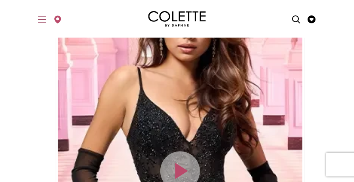
click at [42, 17] on icon "Toggle Main Navigation Menu" at bounding box center [42, 19] width 8 height 8
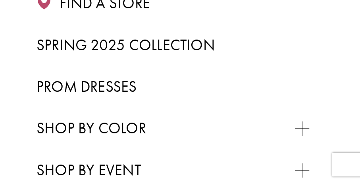
scroll to position [206, 0]
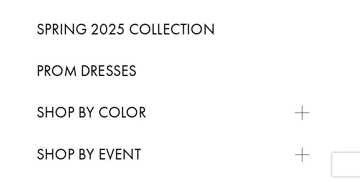
click at [97, 69] on span "Prom Dresses" at bounding box center [86, 71] width 100 height 20
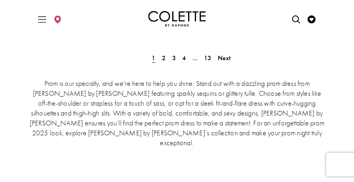
scroll to position [2355, 0]
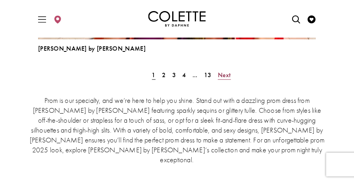
click at [227, 74] on span "Next" at bounding box center [224, 75] width 13 height 8
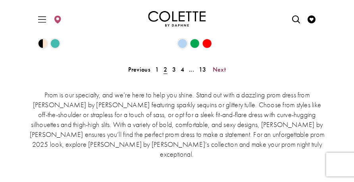
scroll to position [1936, 0]
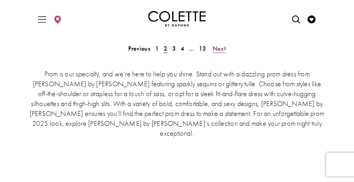
click at [217, 46] on span "Next" at bounding box center [219, 48] width 13 height 8
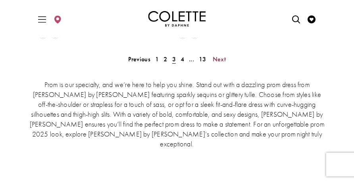
scroll to position [1931, 0]
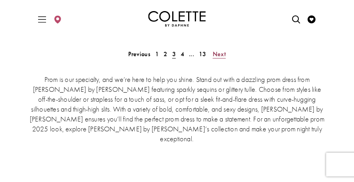
click at [219, 53] on span "Next" at bounding box center [219, 54] width 13 height 8
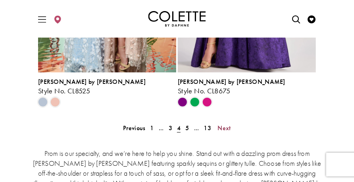
scroll to position [1872, 0]
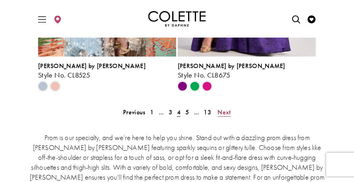
click at [223, 113] on span "Next" at bounding box center [224, 112] width 13 height 8
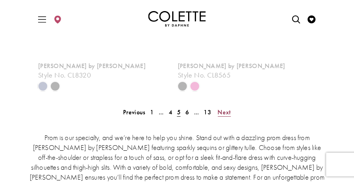
scroll to position [207, 0]
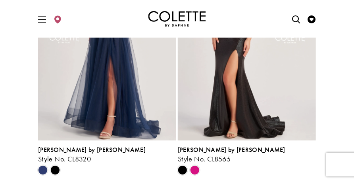
scroll to position [1841, 0]
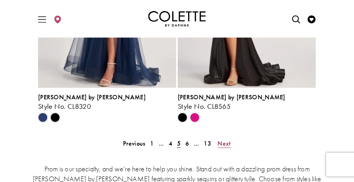
click at [222, 145] on span "Next" at bounding box center [224, 144] width 13 height 8
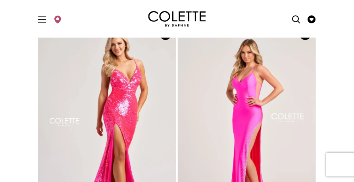
scroll to position [980, 0]
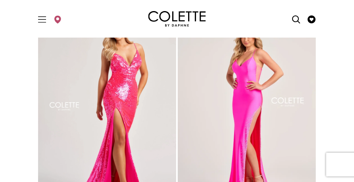
click at [126, 82] on img "Visit Colette by Daphne Style No. CL8070 Page" at bounding box center [107, 108] width 138 height 201
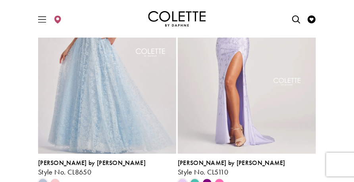
scroll to position [1296, 0]
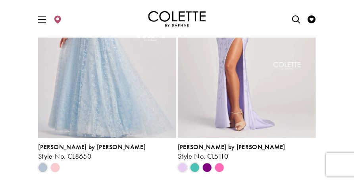
click at [219, 166] on polygon "Product List" at bounding box center [219, 168] width 12 height 12
click at [220, 169] on polygon "Product List" at bounding box center [219, 168] width 12 height 12
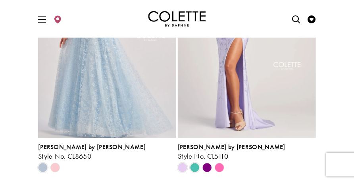
click at [265, 69] on img "Visit Colette by Daphne Style No. CL5110 Page" at bounding box center [247, 38] width 138 height 201
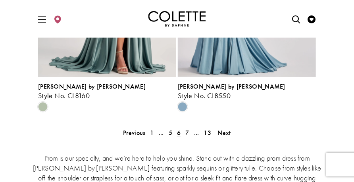
scroll to position [1868, 0]
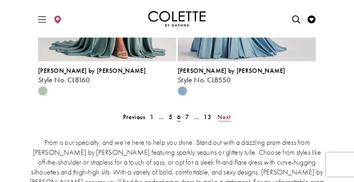
click at [224, 116] on span "Next" at bounding box center [224, 117] width 13 height 8
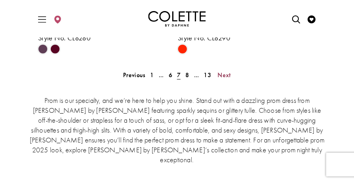
scroll to position [1941, 0]
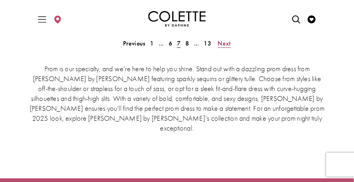
click at [227, 43] on span "Next" at bounding box center [224, 43] width 13 height 8
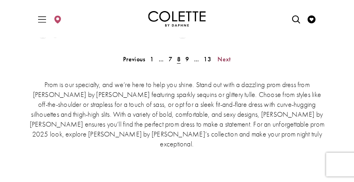
scroll to position [1936, 0]
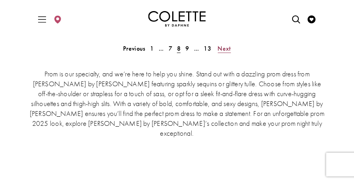
click at [225, 46] on span "Next" at bounding box center [224, 48] width 13 height 8
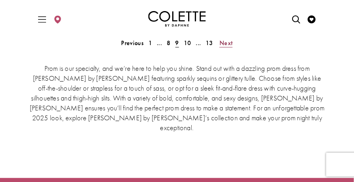
click at [225, 42] on span "Next" at bounding box center [225, 43] width 13 height 8
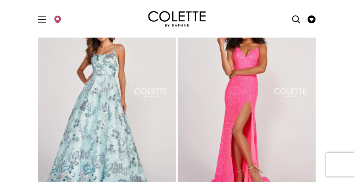
scroll to position [726, 0]
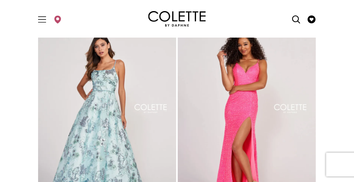
click at [269, 114] on img "Visit Colette by Daphne Style No. CL2012 Page" at bounding box center [247, 114] width 138 height 201
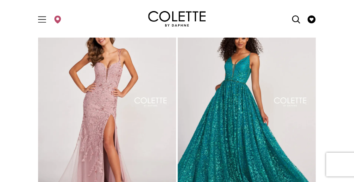
scroll to position [995, 0]
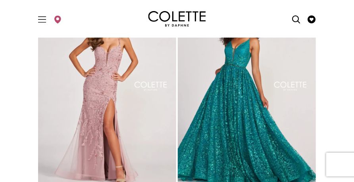
click at [87, 92] on img "Visit Colette by Daphne Style No. CL2015 Page" at bounding box center [107, 92] width 138 height 201
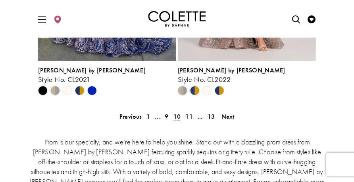
scroll to position [1884, 0]
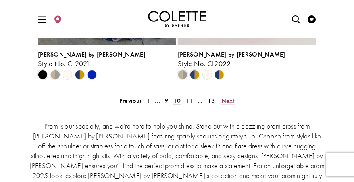
click at [229, 101] on span "Next" at bounding box center [227, 101] width 13 height 8
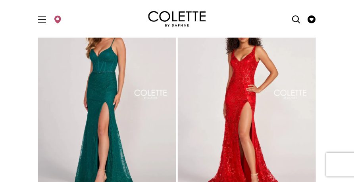
scroll to position [1466, 0]
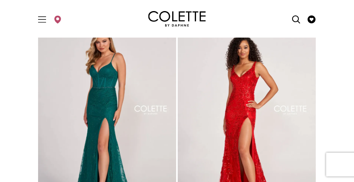
click at [107, 97] on img "Visit Colette by Daphne Style No. CL2037 Page" at bounding box center [107, 115] width 138 height 201
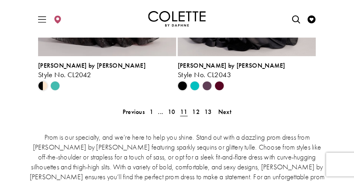
scroll to position [1905, 0]
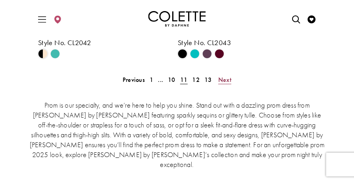
click at [226, 77] on span "Next" at bounding box center [224, 80] width 13 height 8
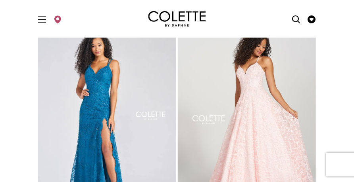
scroll to position [1233, 0]
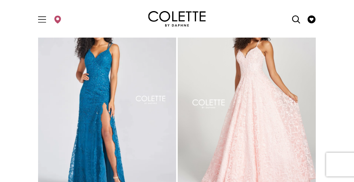
click at [94, 105] on img "Visit Colette by Daphne Style No. CL12280 Page" at bounding box center [107, 101] width 138 height 201
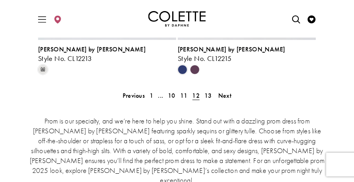
scroll to position [1942, 0]
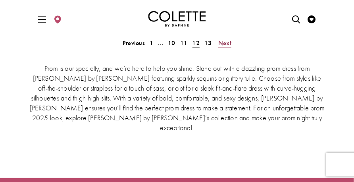
click at [226, 43] on span "Next" at bounding box center [224, 43] width 13 height 8
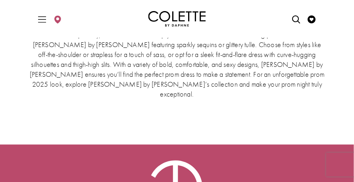
scroll to position [1487, 0]
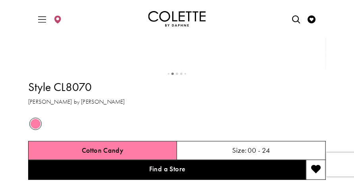
scroll to position [431, 0]
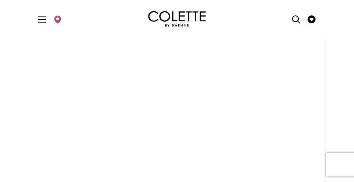
scroll to position [113, 0]
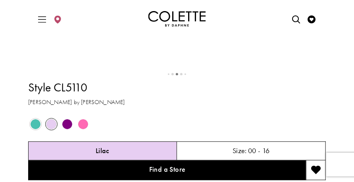
scroll to position [500, 0]
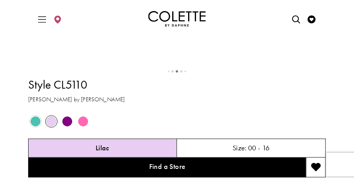
click at [83, 122] on span "Product color controls state depends on size chosen" at bounding box center [83, 122] width 10 height 10
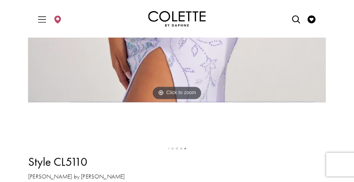
scroll to position [482, 0]
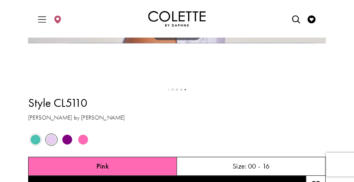
click at [82, 141] on span "Product color controls state depends on size chosen" at bounding box center [83, 140] width 10 height 10
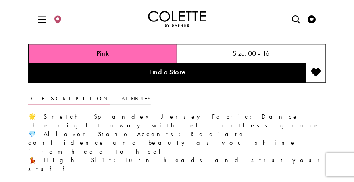
scroll to position [595, 0]
click at [108, 55] on h5 "Pink" at bounding box center [102, 54] width 13 height 8
click at [109, 54] on div "Pink" at bounding box center [102, 53] width 149 height 19
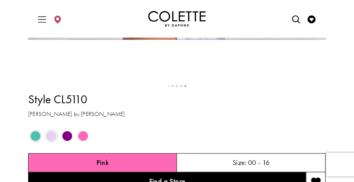
scroll to position [484, 0]
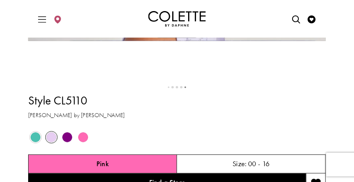
click at [81, 137] on span "Product color controls state depends on size chosen" at bounding box center [83, 137] width 10 height 10
click at [91, 166] on div "Pink" at bounding box center [102, 164] width 149 height 19
click at [82, 136] on span "Product color controls state depends on size chosen" at bounding box center [83, 137] width 10 height 10
click at [82, 139] on span "Product color controls state depends on size chosen" at bounding box center [83, 137] width 10 height 10
click at [65, 139] on span "Product color controls state depends on size chosen" at bounding box center [67, 137] width 10 height 10
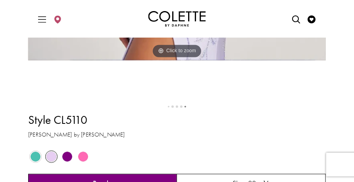
click at [32, 157] on span "Product color controls state depends on size chosen" at bounding box center [36, 157] width 10 height 10
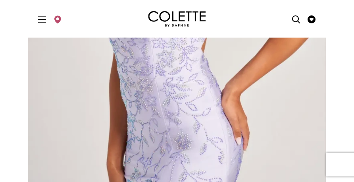
scroll to position [286, 0]
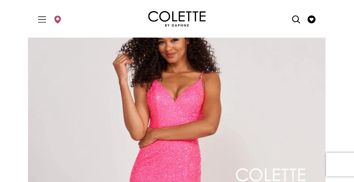
scroll to position [79, 0]
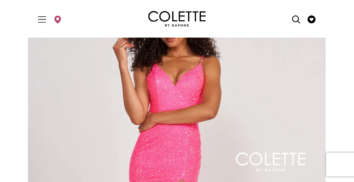
click at [304, 119] on img "Full size Style CL2012 Colette by Daphne #0 default Hot Pink frontface vertical…" at bounding box center [176, 181] width 297 height 446
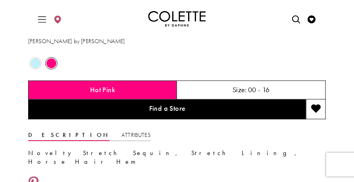
scroll to position [492, 0]
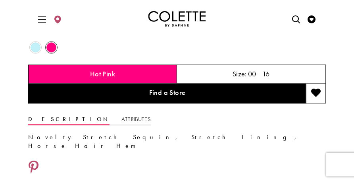
click at [35, 52] on span "Product color controls state depends on size chosen" at bounding box center [36, 47] width 10 height 10
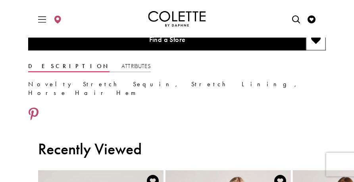
scroll to position [552, 0]
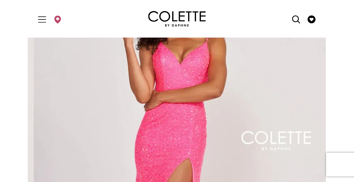
scroll to position [104, 0]
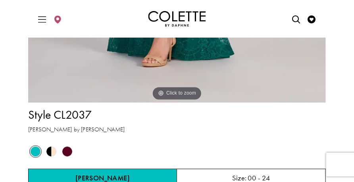
scroll to position [397, 0]
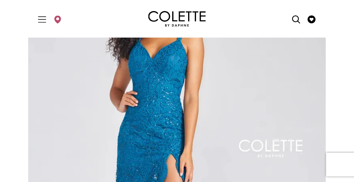
scroll to position [101, 0]
